Goal: Information Seeking & Learning: Learn about a topic

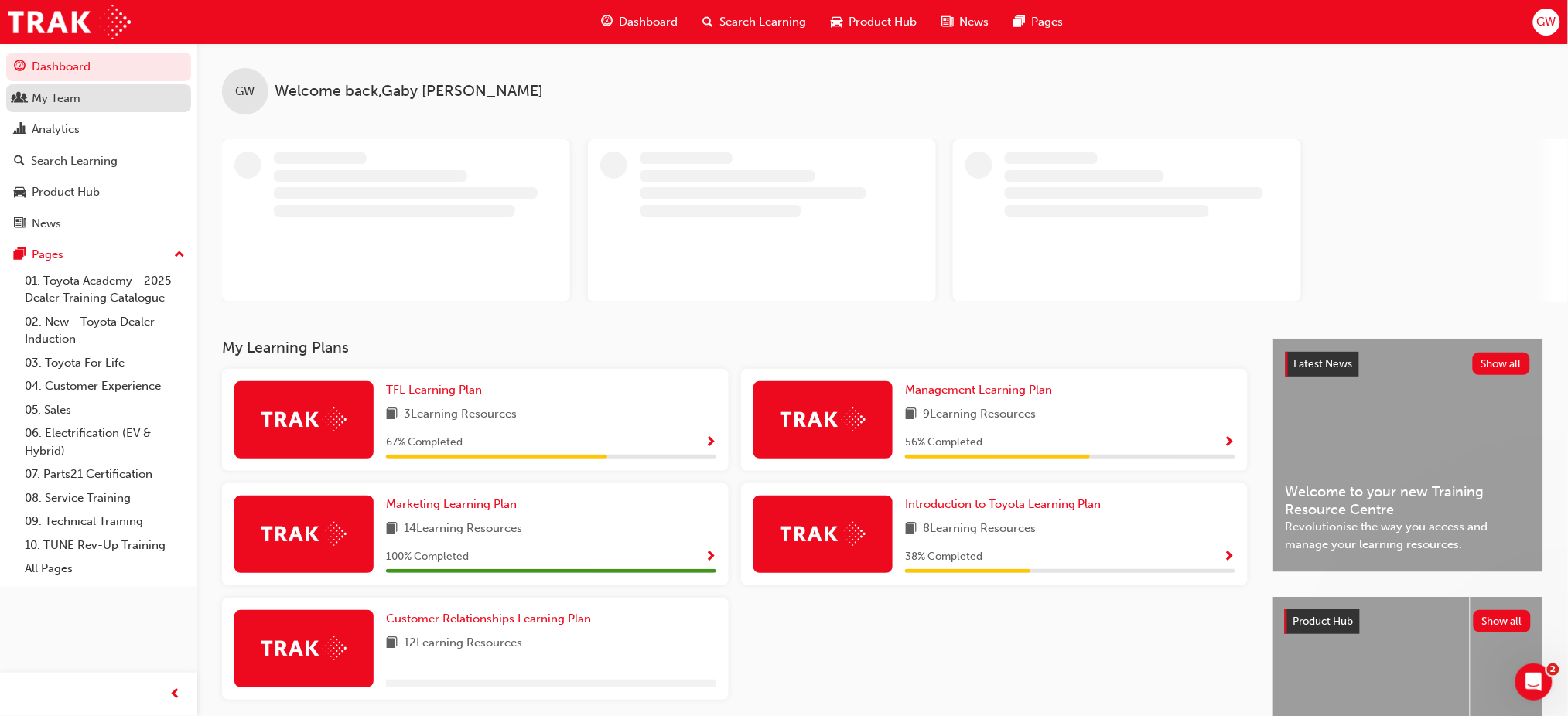
click at [79, 100] on div "My Team" at bounding box center [56, 98] width 49 height 18
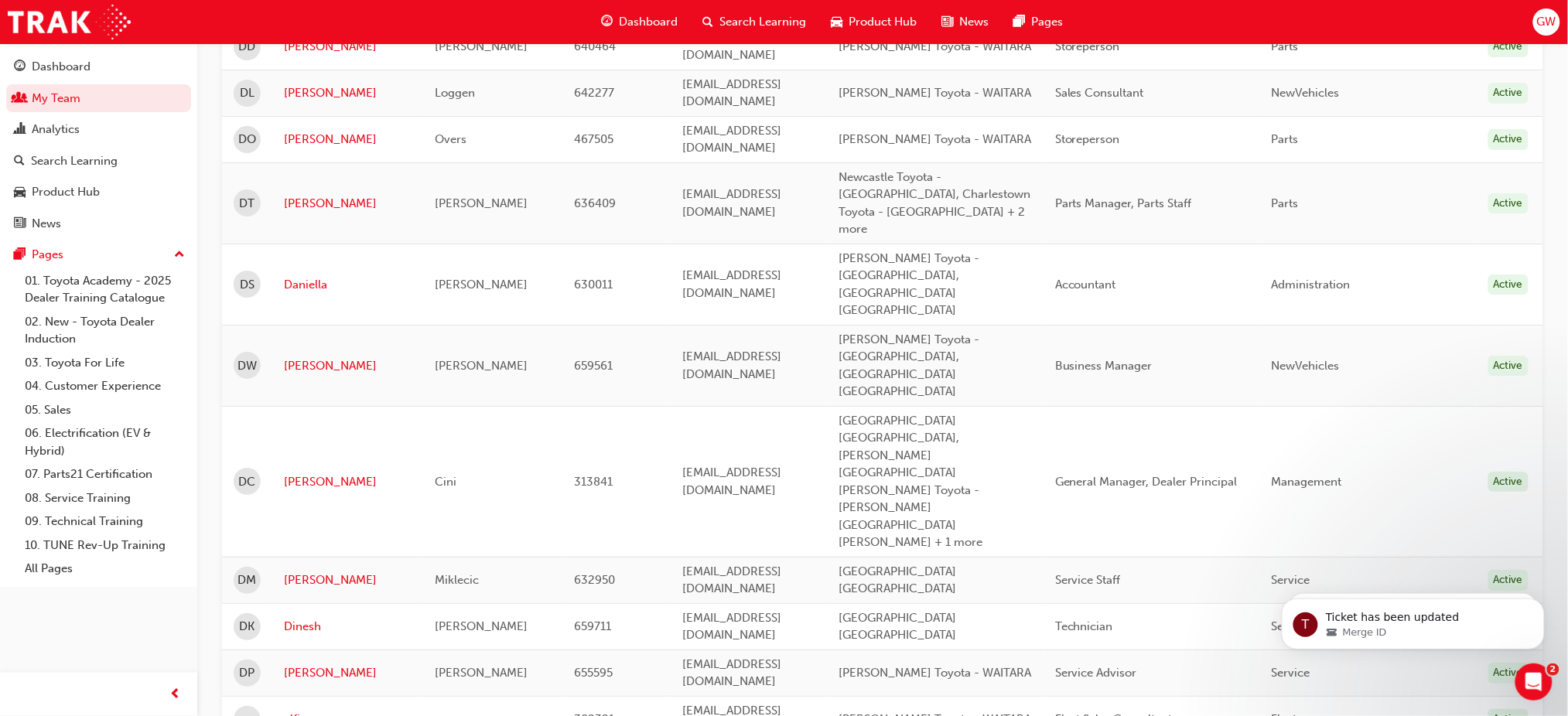
scroll to position [1936, 0]
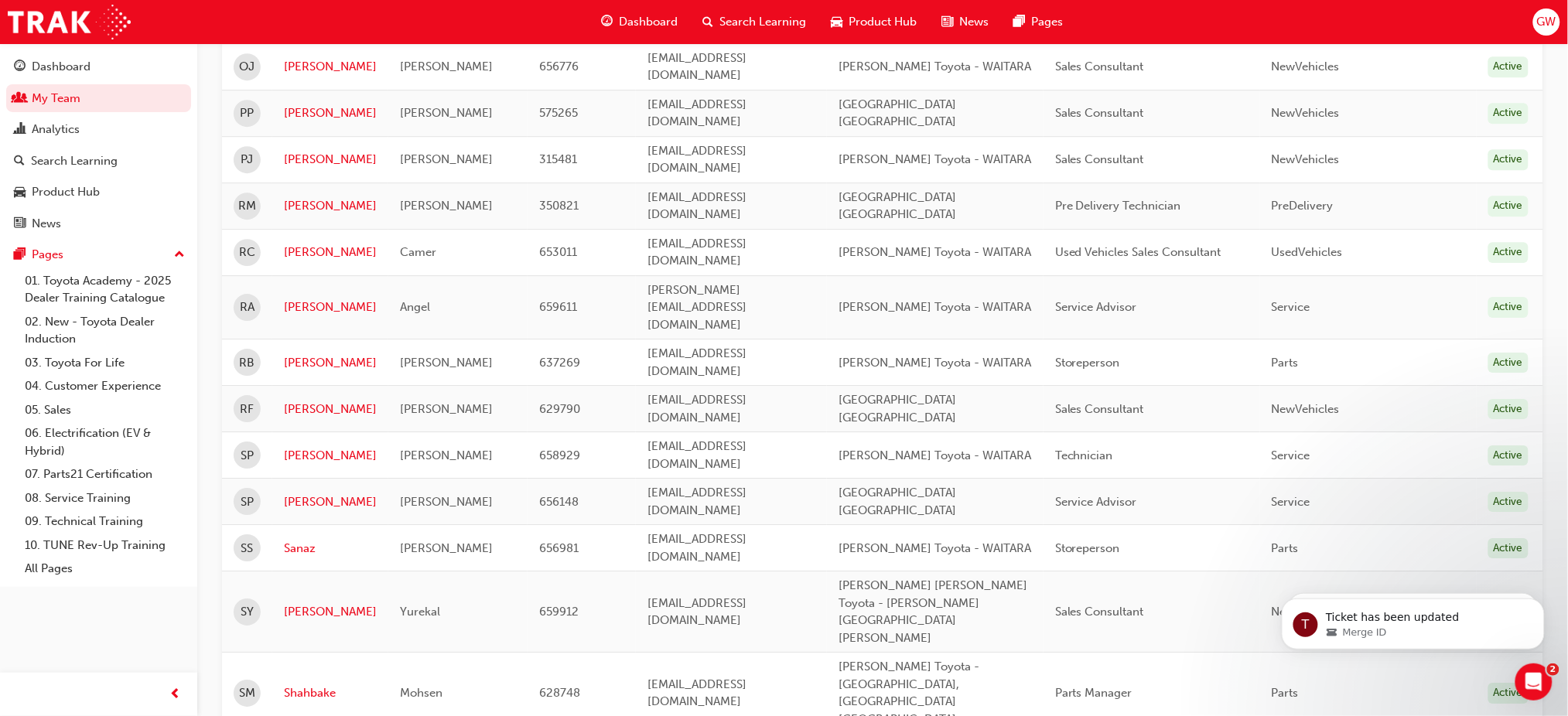
scroll to position [1554, 0]
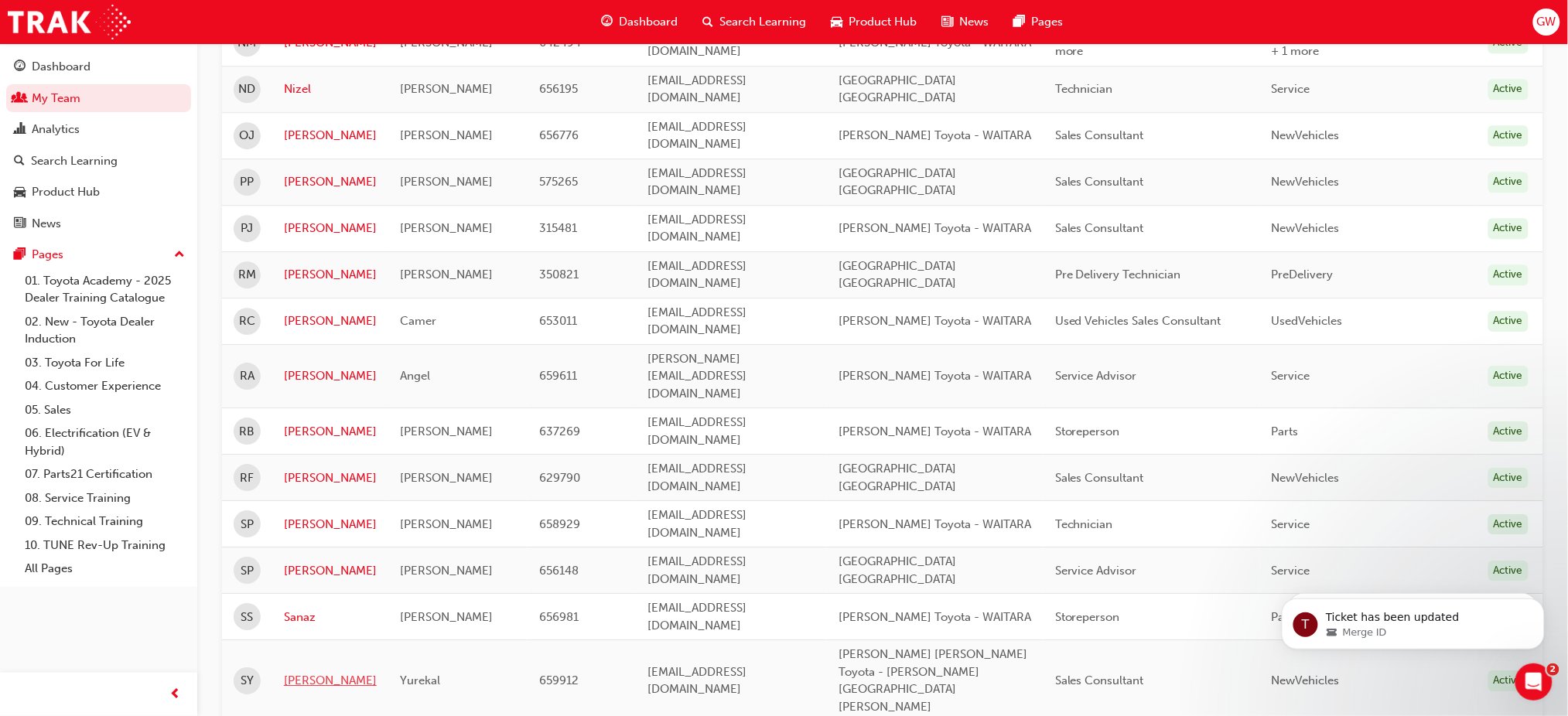
click at [306, 672] on link "[PERSON_NAME]" at bounding box center [331, 681] width 93 height 18
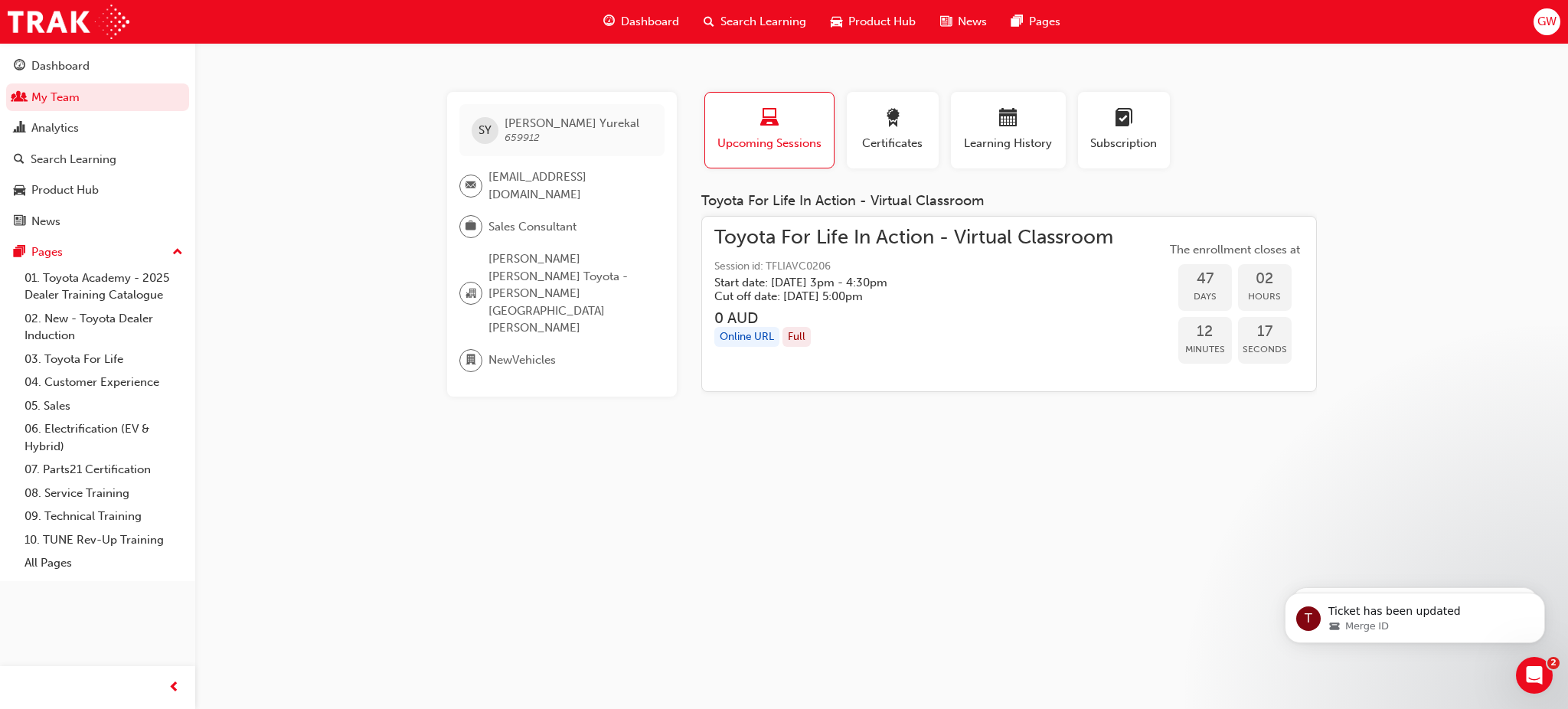
click at [786, 21] on span "Search Learning" at bounding box center [763, 21] width 86 height 17
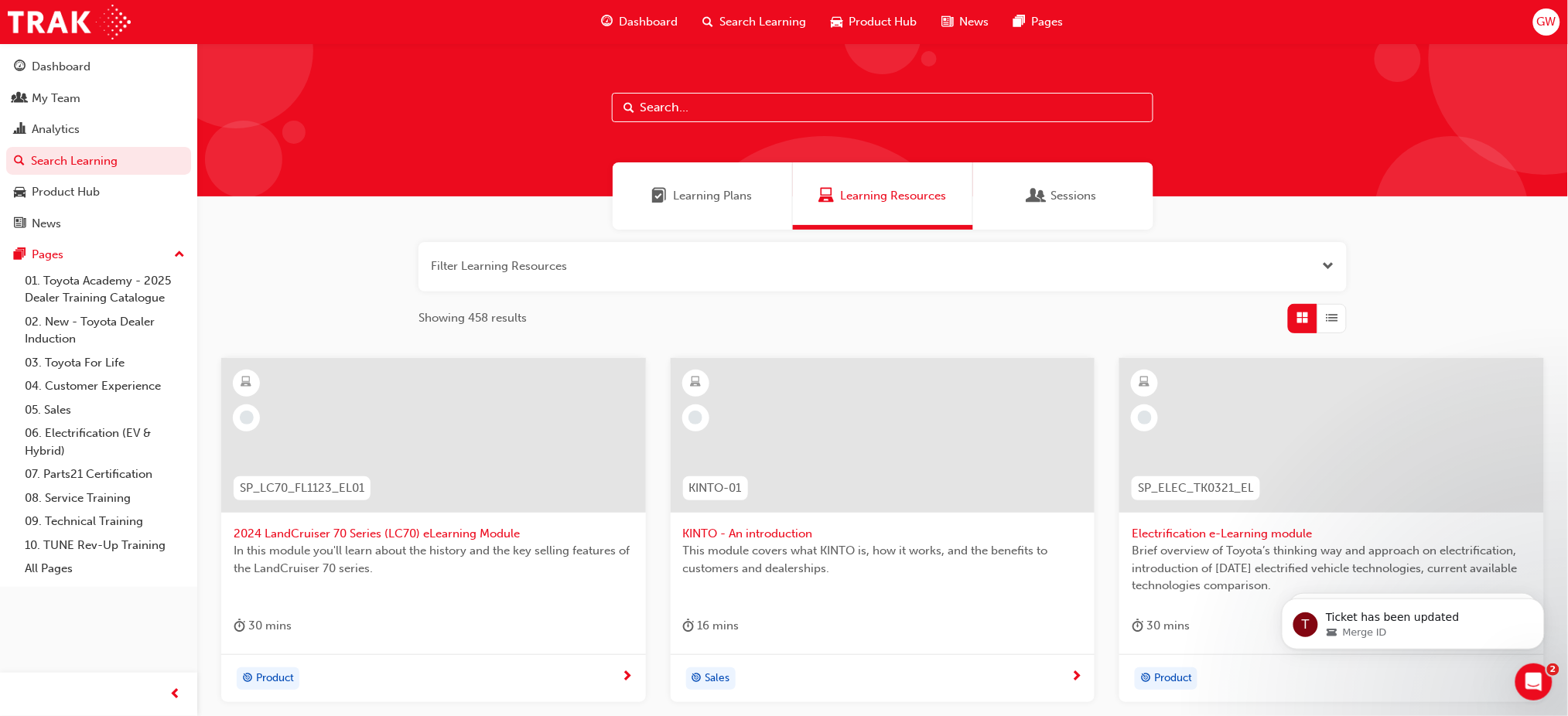
click at [745, 110] on input "text" at bounding box center [883, 107] width 542 height 30
type input "dealer induction"
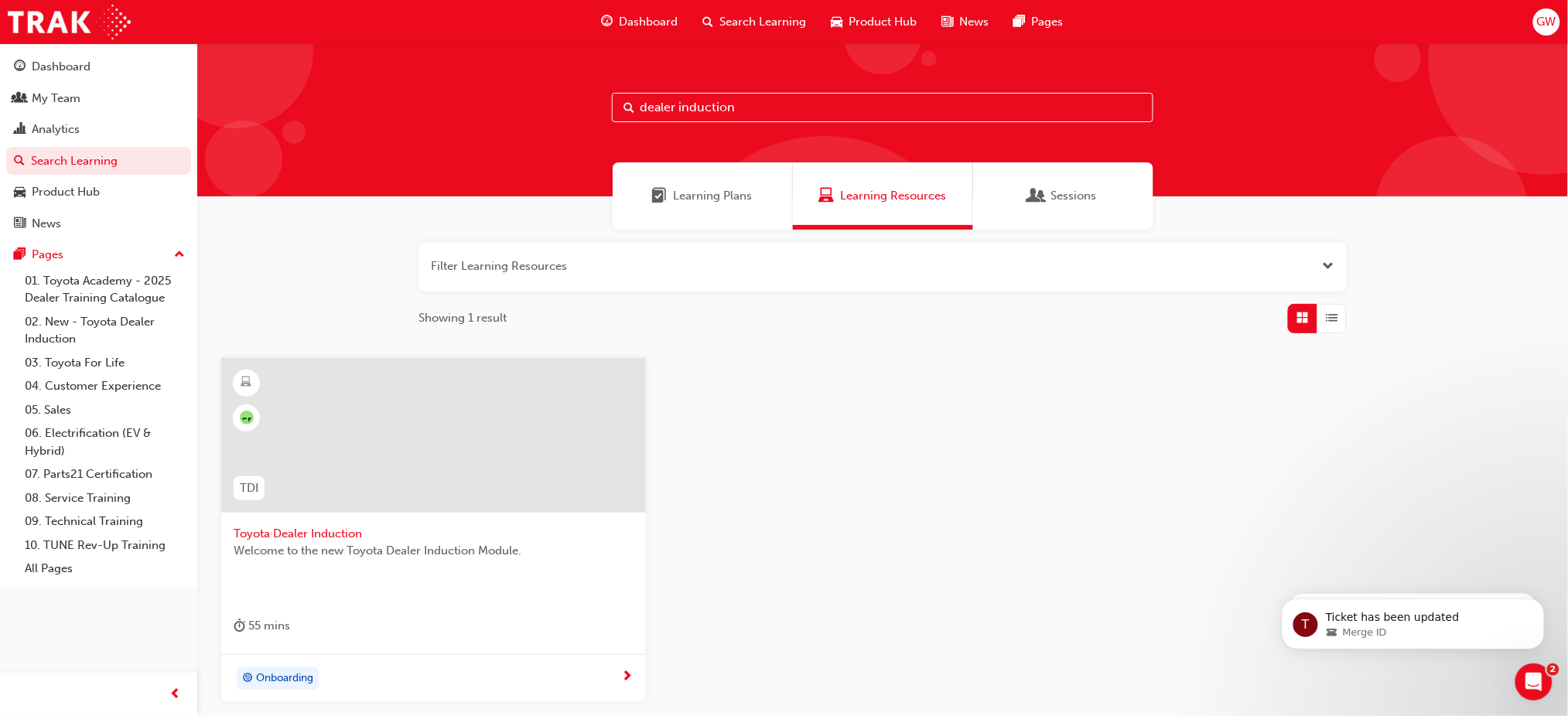
click at [343, 534] on span "Toyota Dealer Induction" at bounding box center [434, 534] width 400 height 18
